Goal: Task Accomplishment & Management: Manage account settings

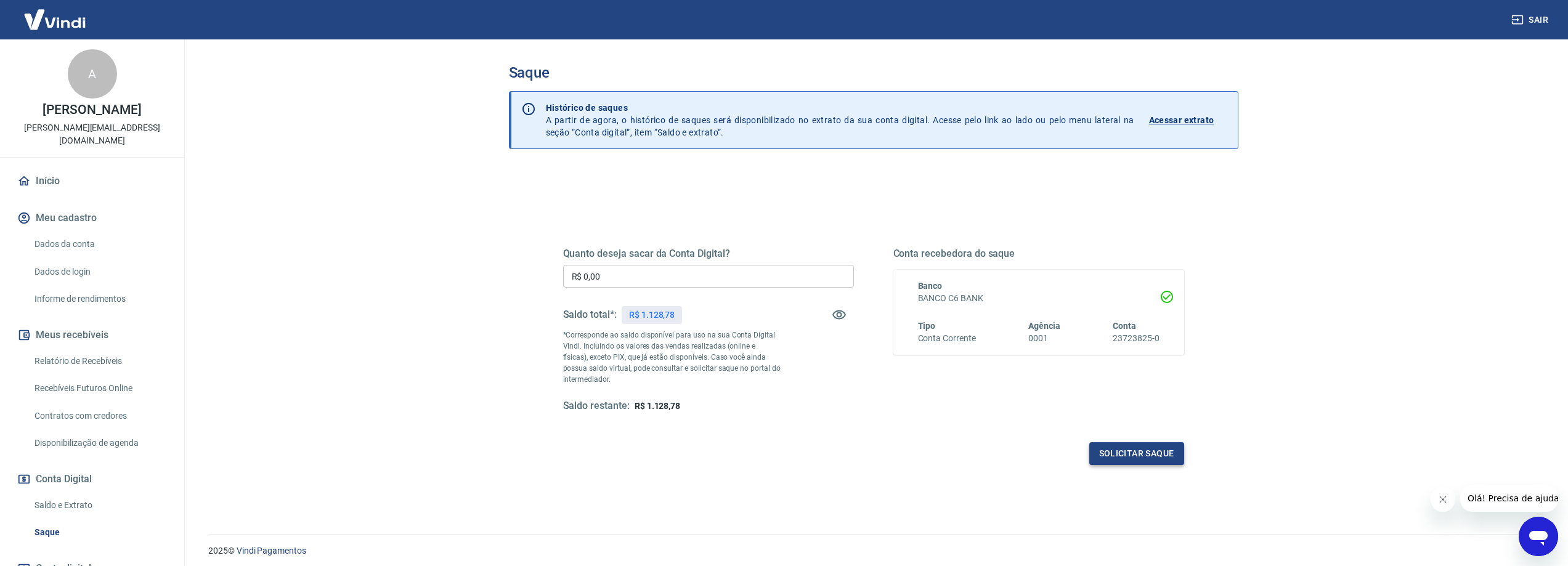
click at [1157, 457] on button "Solicitar saque" at bounding box center [1137, 454] width 95 height 23
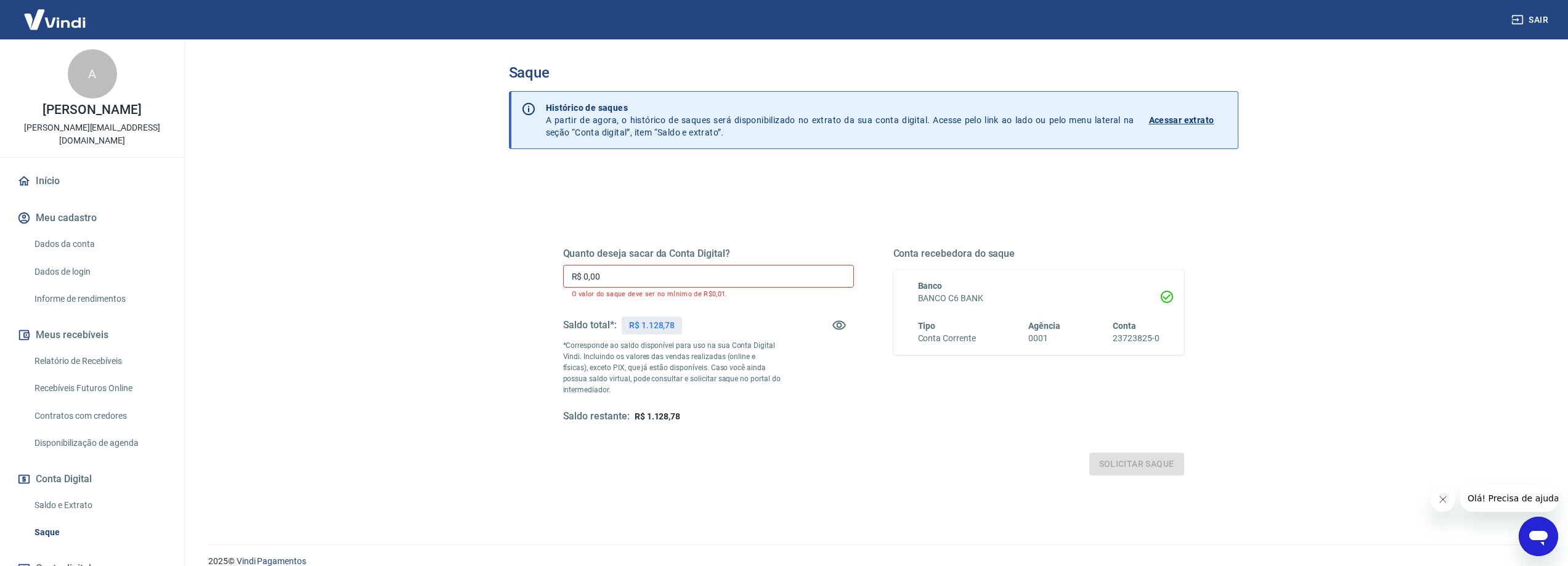
click at [632, 283] on input "R$ 0,00" at bounding box center [708, 276] width 291 height 23
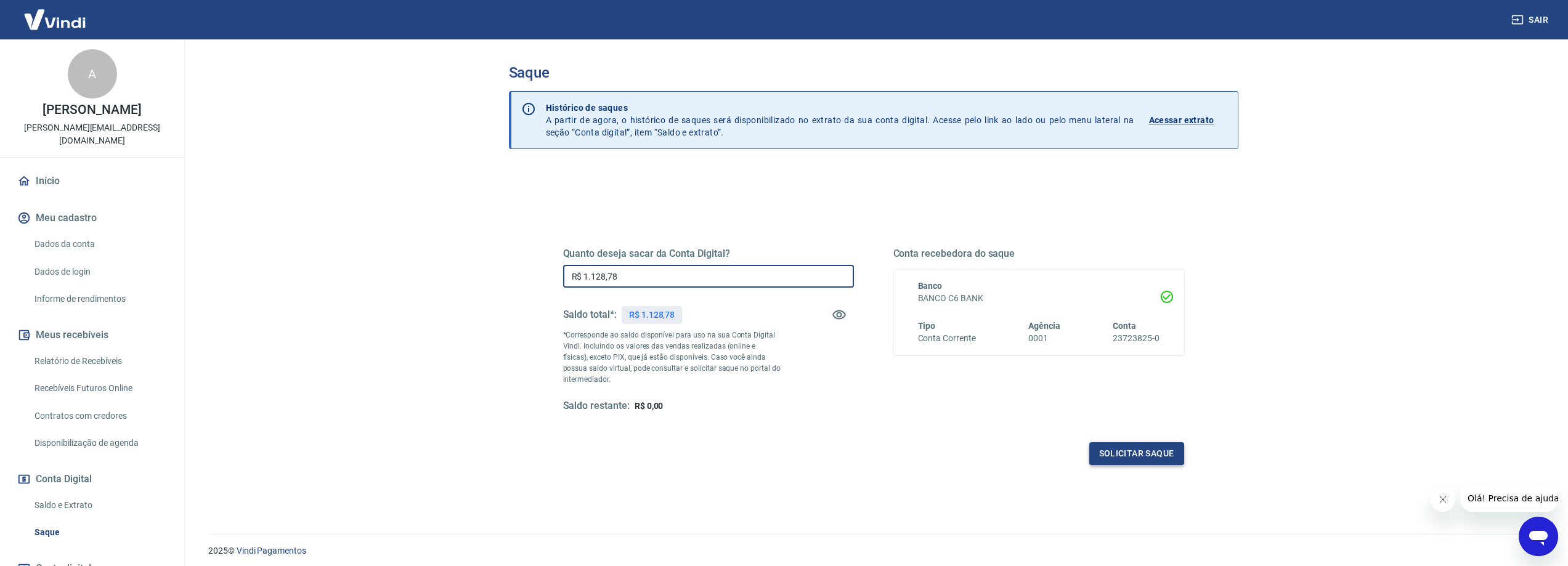
type input "R$ 1.128,78"
click at [1143, 453] on button "Solicitar saque" at bounding box center [1137, 454] width 95 height 23
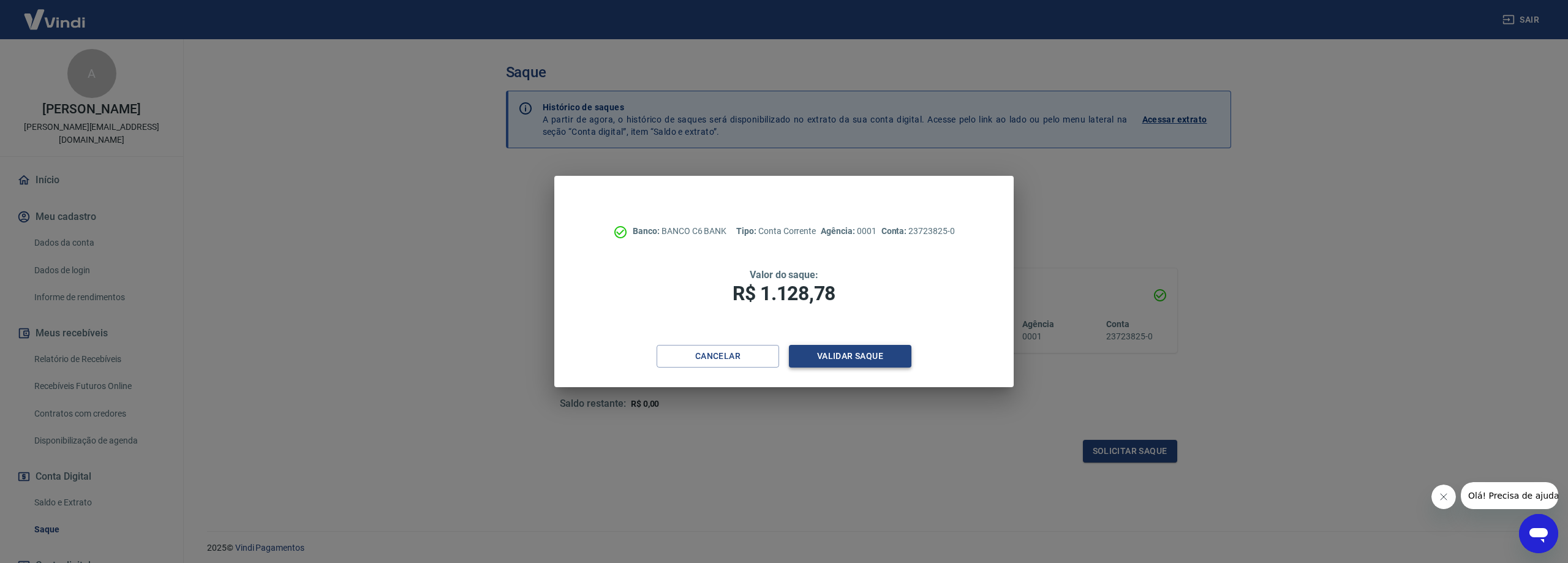
click at [853, 353] on button "Validar saque" at bounding box center [850, 356] width 123 height 23
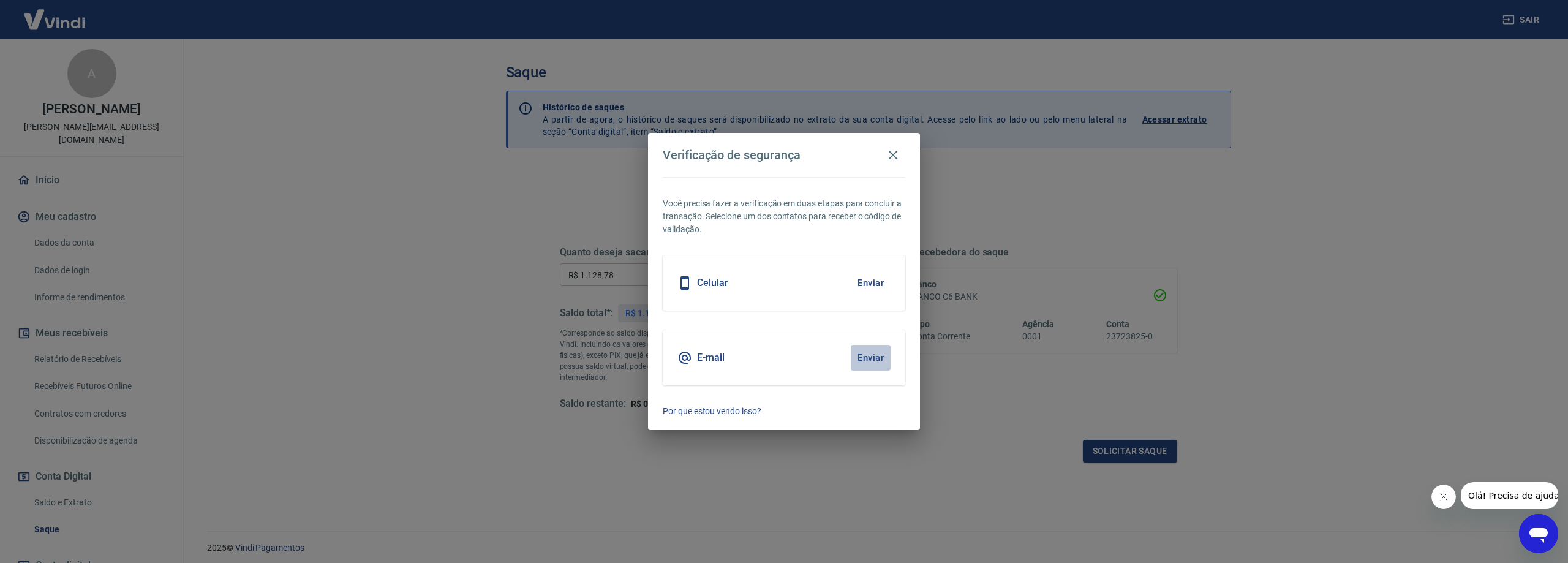
click at [873, 357] on button "Enviar" at bounding box center [871, 358] width 40 height 26
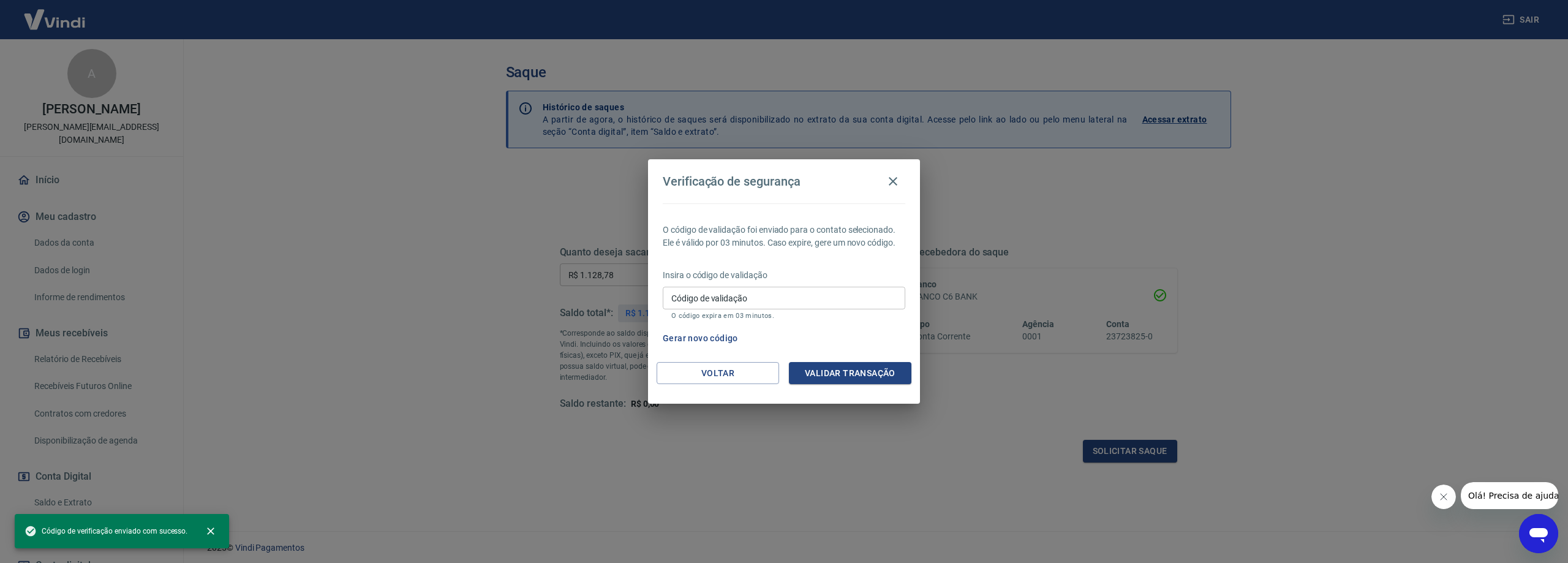
click at [770, 298] on input "Código de validação" at bounding box center [784, 298] width 242 height 23
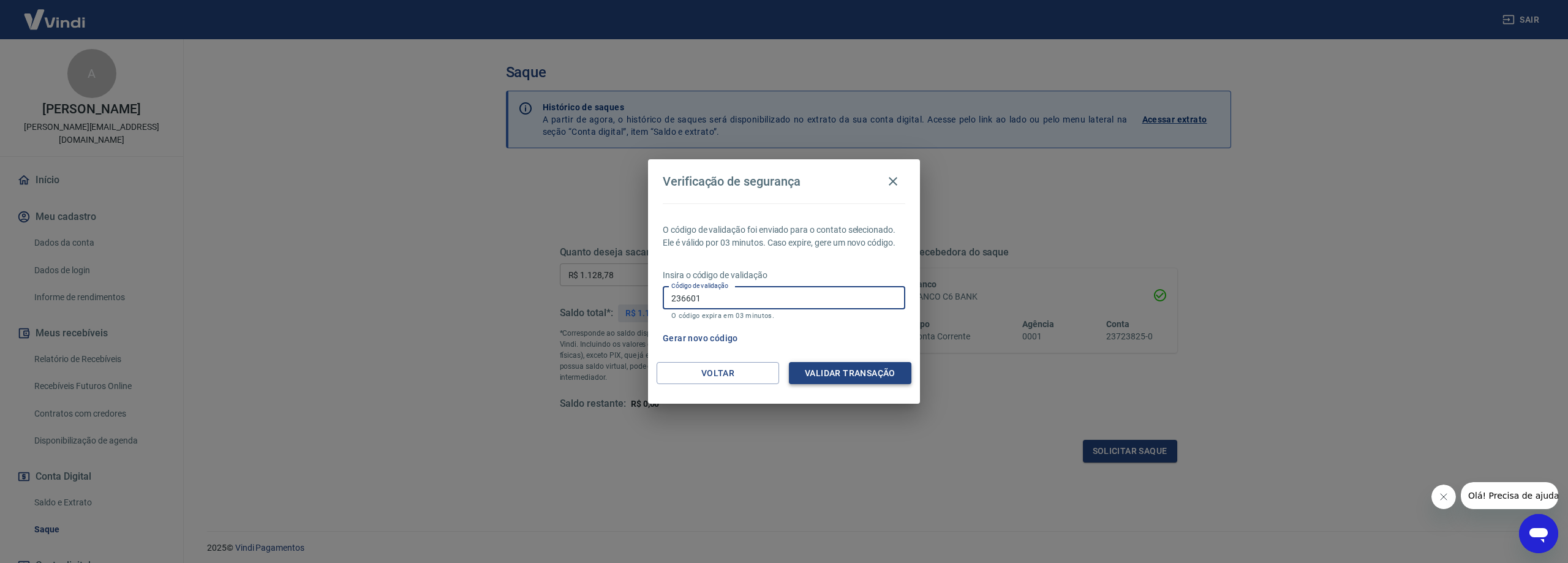
type input "236601"
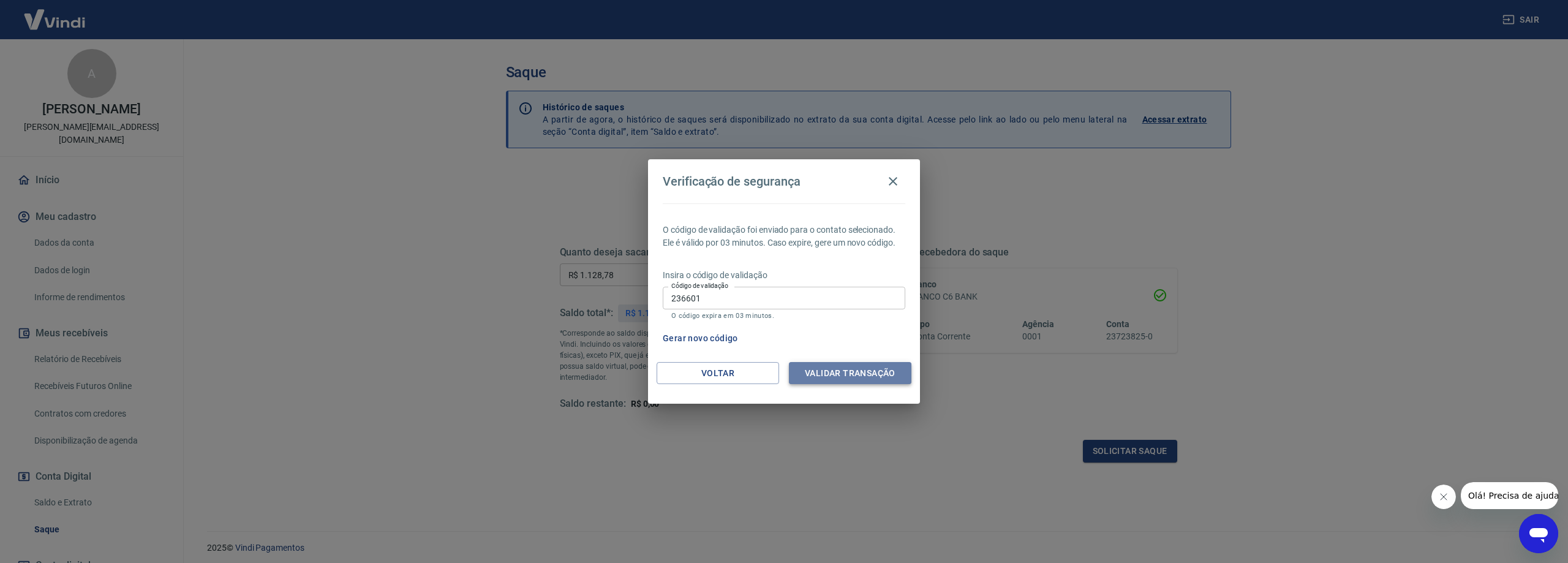
click at [827, 374] on button "Validar transação" at bounding box center [850, 373] width 123 height 23
